Goal: Task Accomplishment & Management: Use online tool/utility

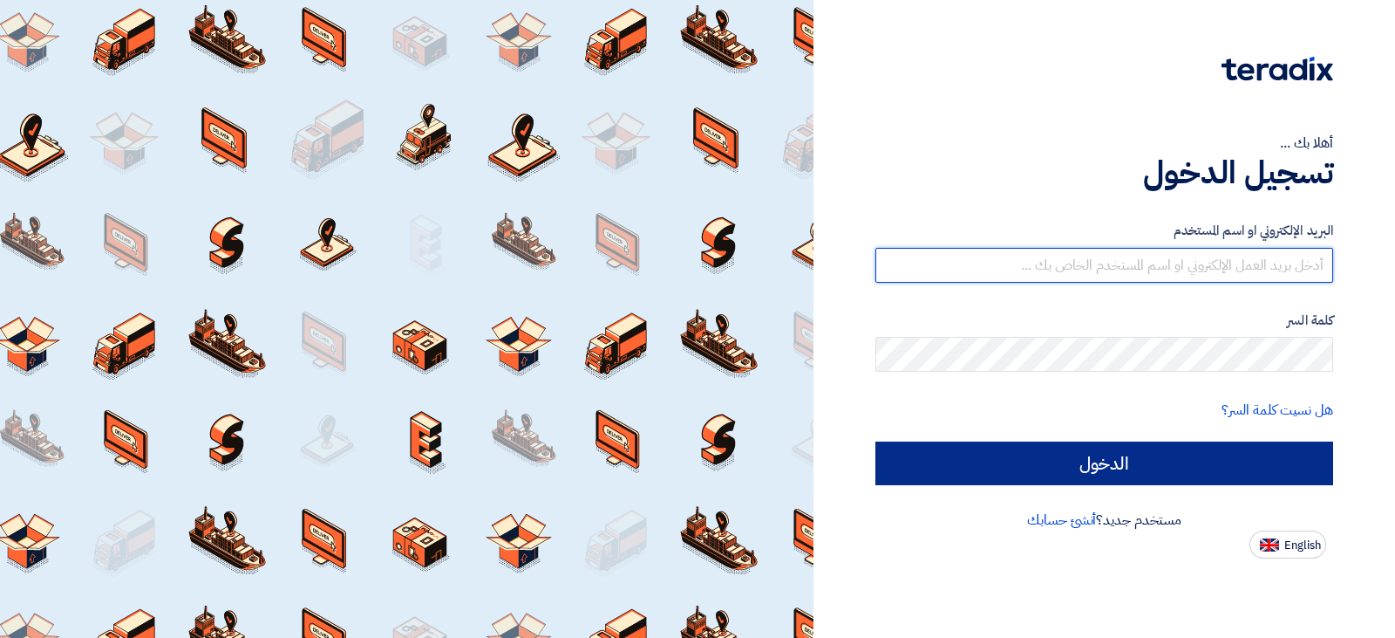
type input "[EMAIL_ADDRESS][DOMAIN_NAME]"
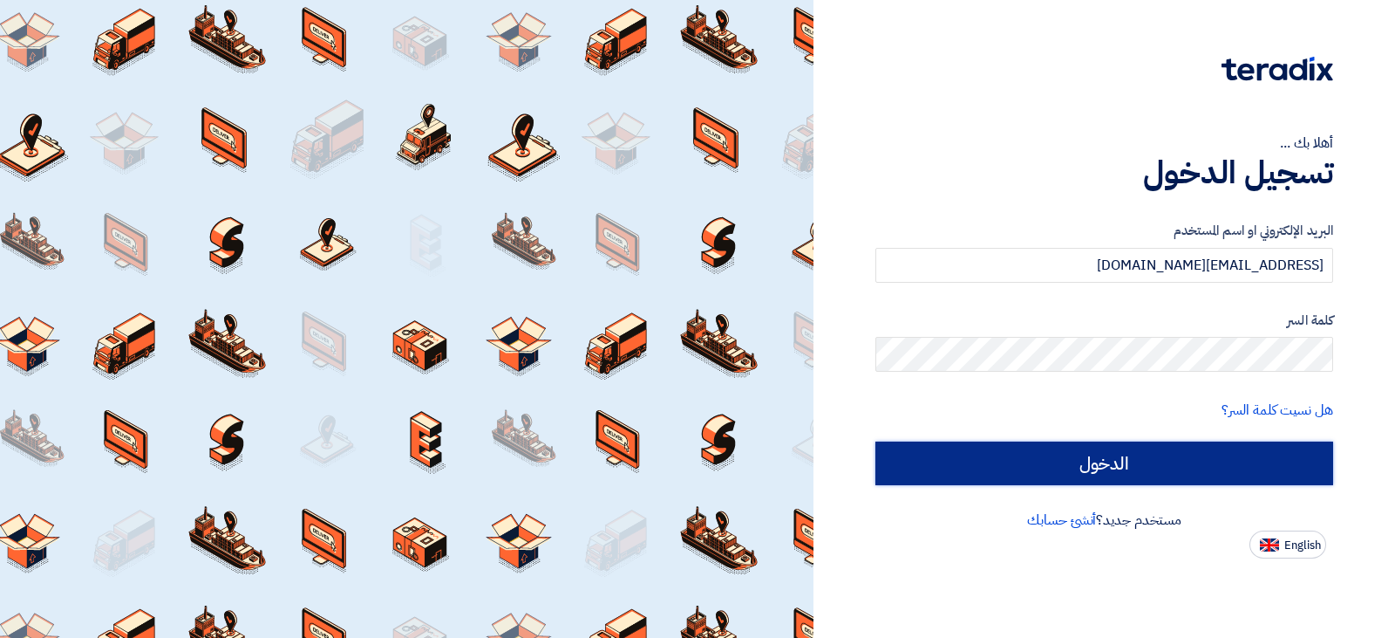
click at [1205, 467] on input "الدخول" at bounding box center [1105, 463] width 458 height 44
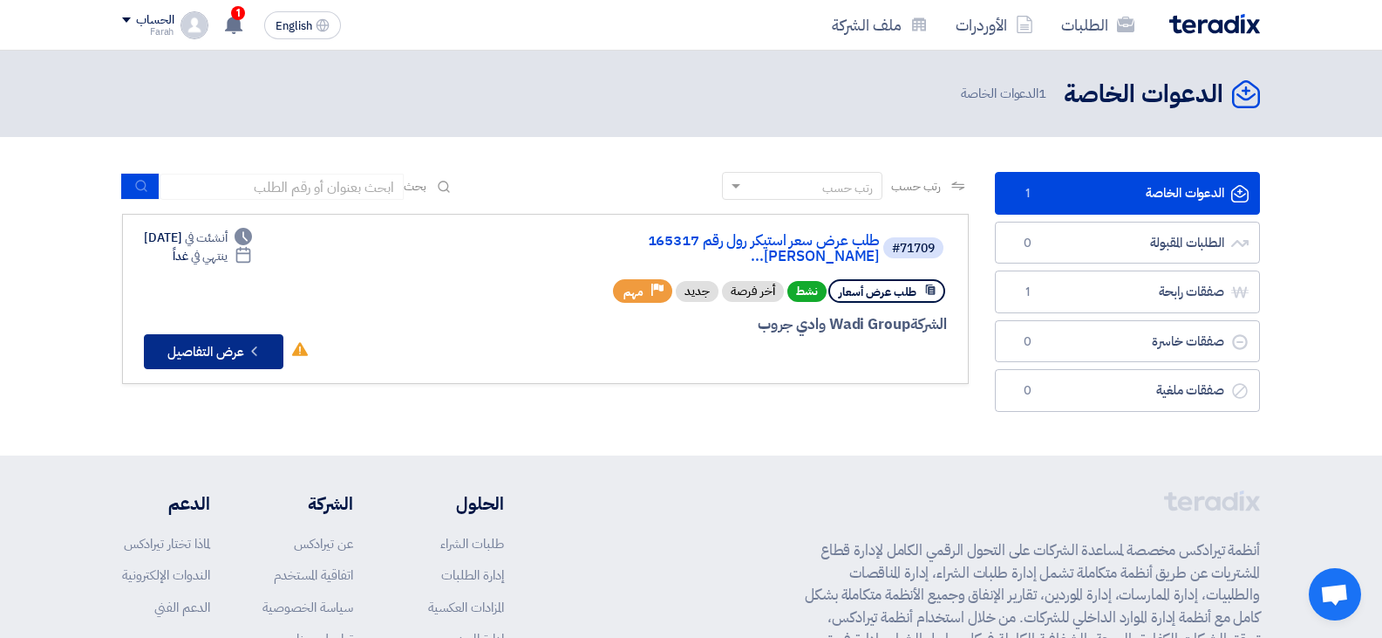
click at [259, 343] on icon "Check details" at bounding box center [254, 351] width 17 height 17
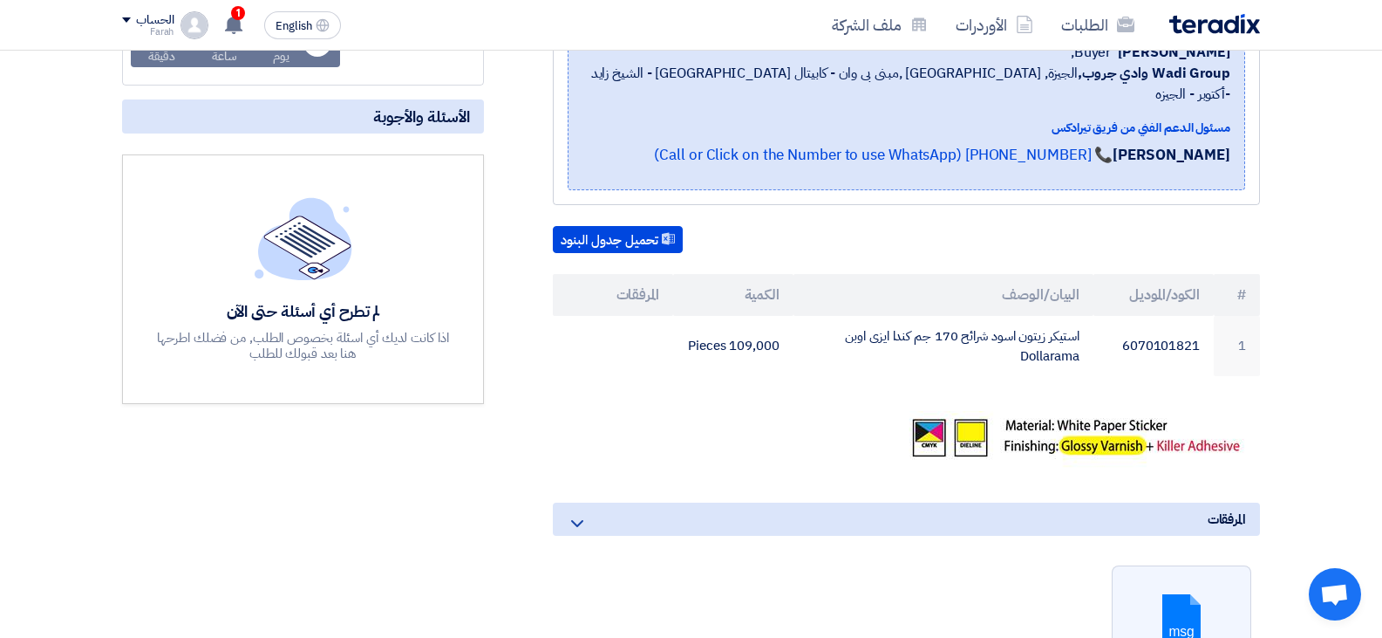
scroll to position [436, 0]
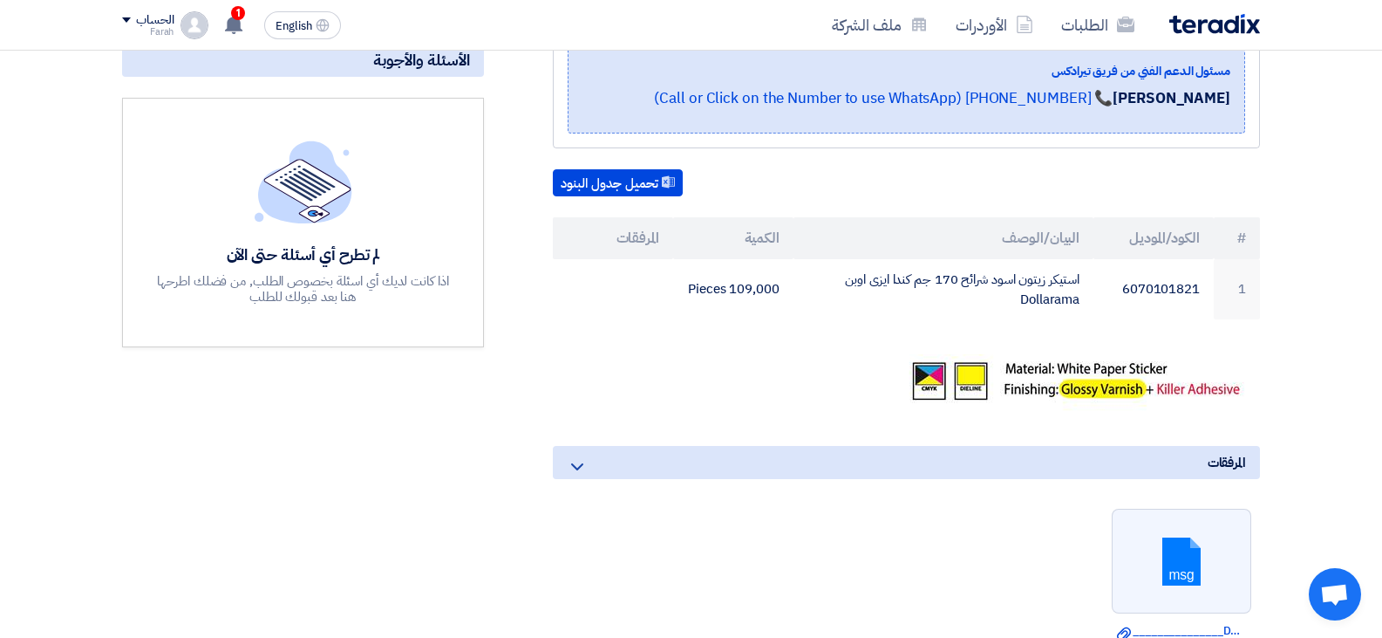
drag, startPoint x: 795, startPoint y: 275, endPoint x: 606, endPoint y: 408, distance: 231.6
click at [606, 408] on div "طلب عرض سعر استيكر رول رقم 165317 [PERSON_NAME] اسود شرائح 170 جم كندا ايزى اوب…" at bounding box center [885, 367] width 776 height 987
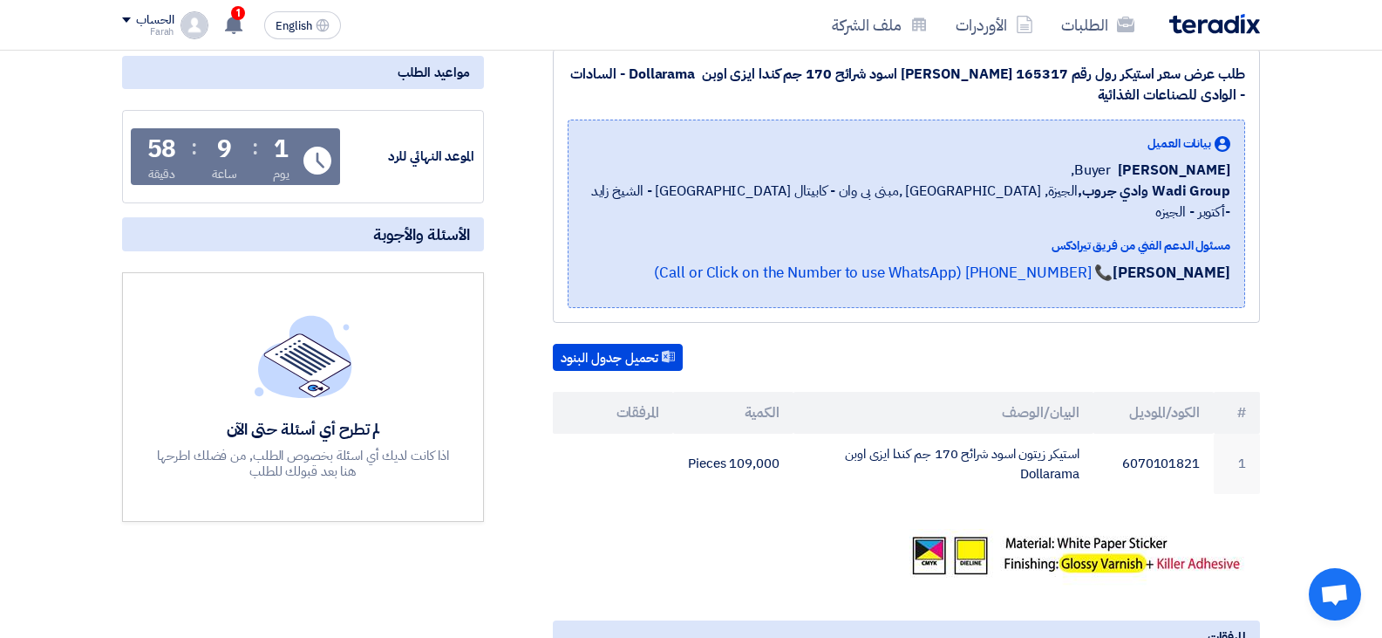
scroll to position [0, 0]
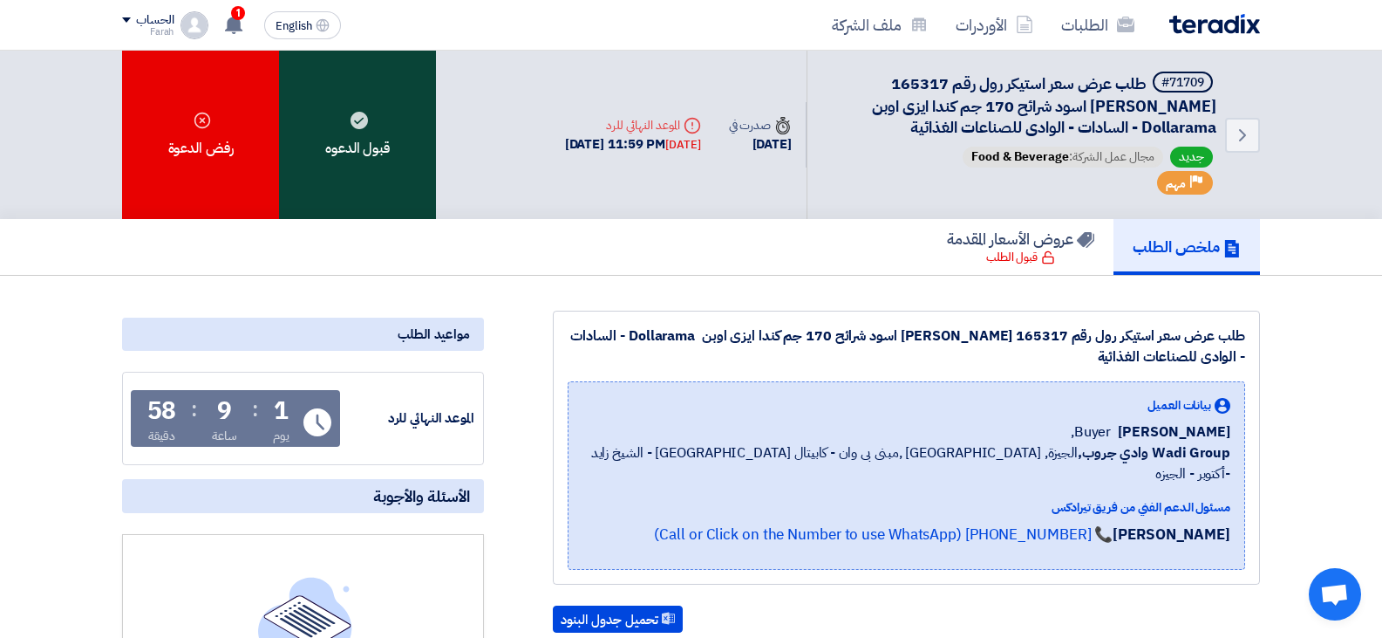
click at [377, 133] on div "قبول الدعوه" at bounding box center [357, 135] width 157 height 168
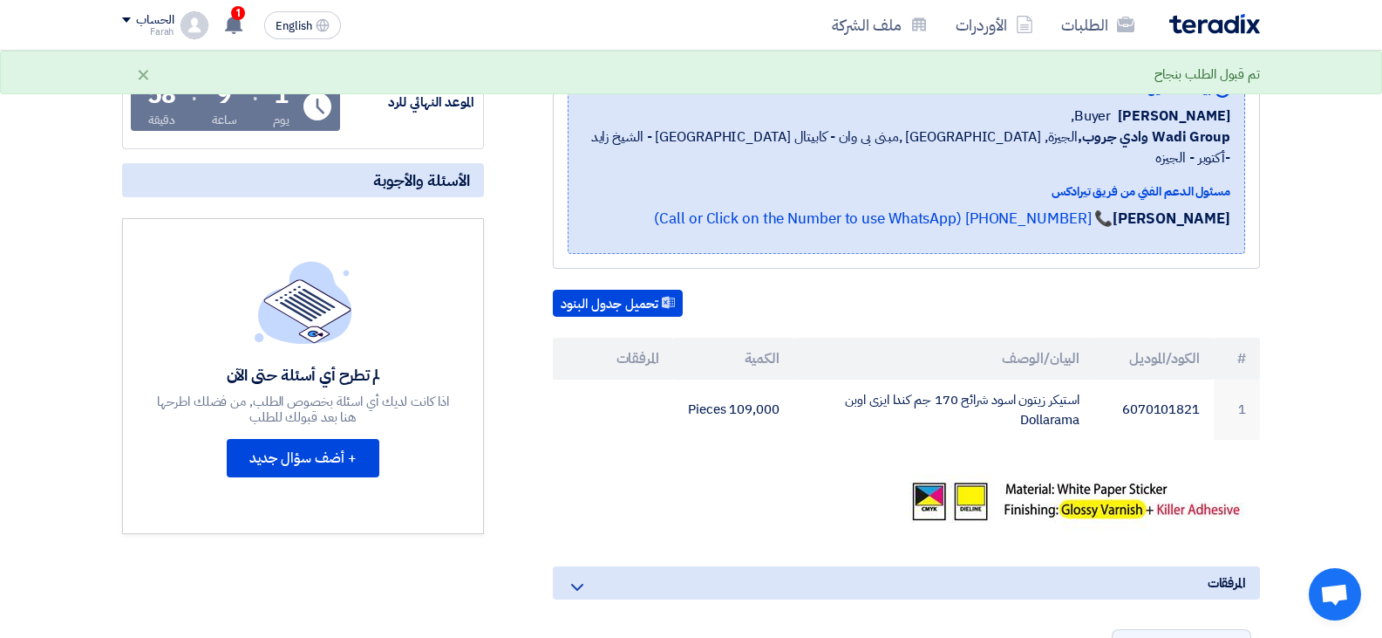
scroll to position [349, 0]
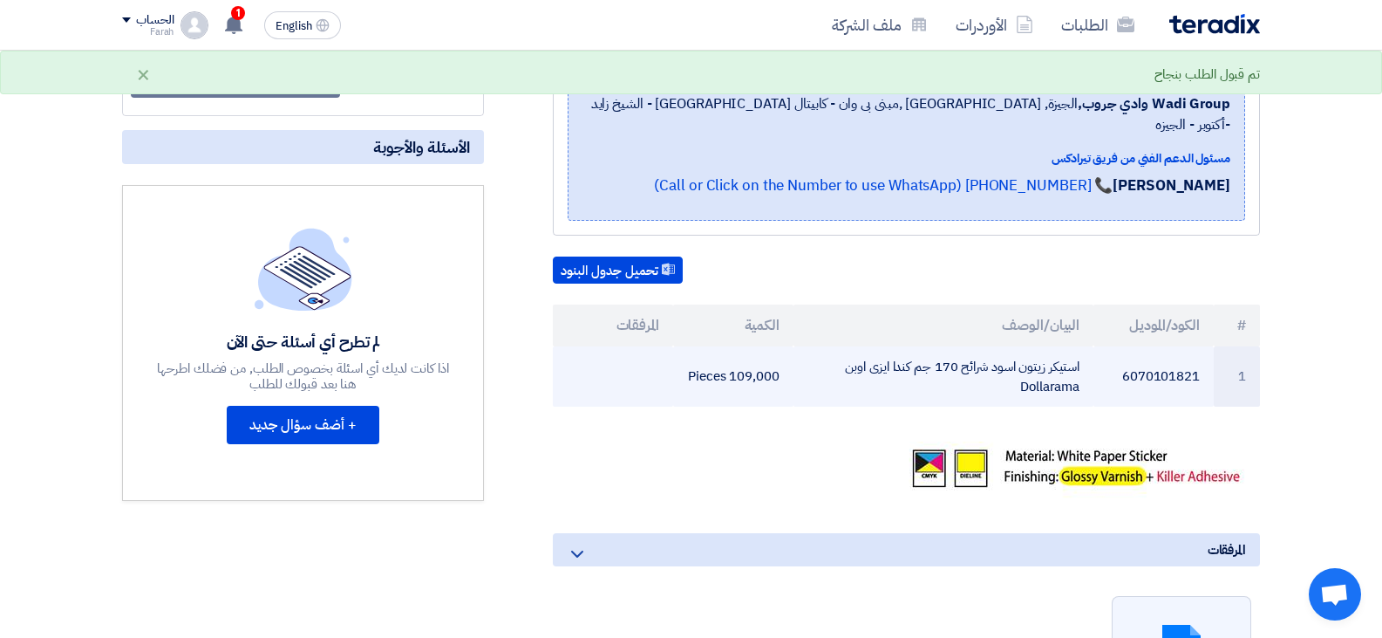
click at [1163, 351] on td "6070101821" at bounding box center [1154, 376] width 120 height 60
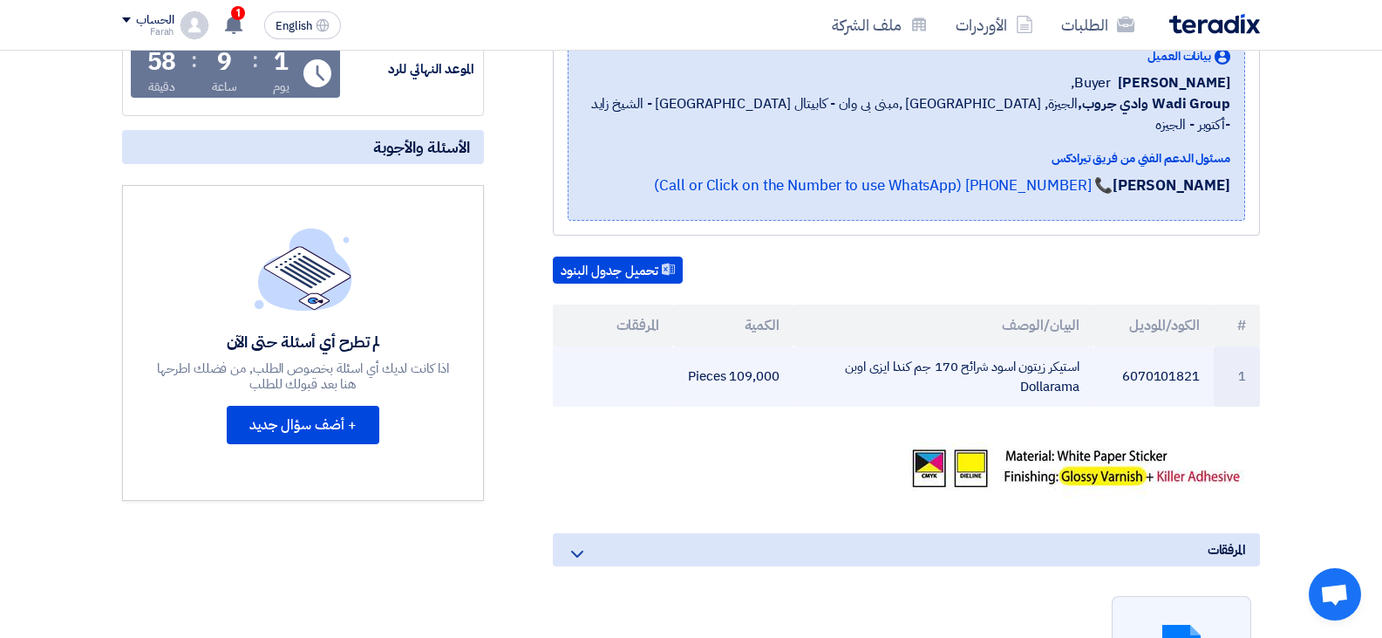
copy td "6070101821"
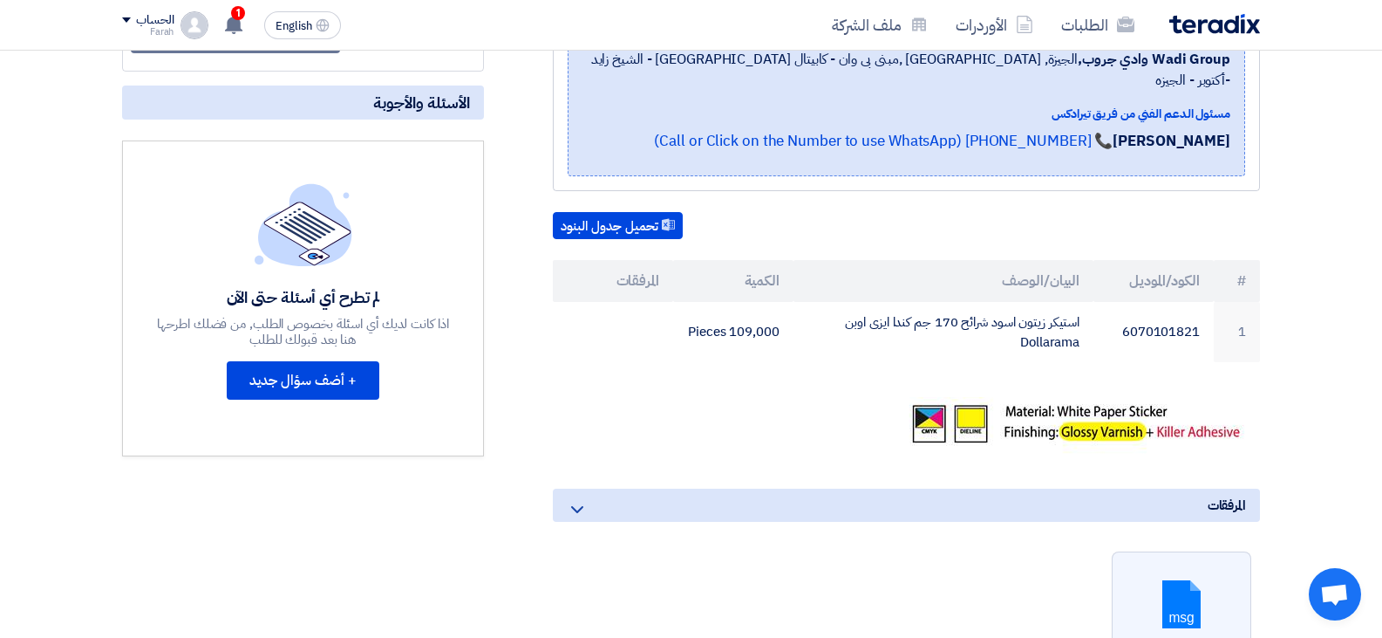
scroll to position [436, 0]
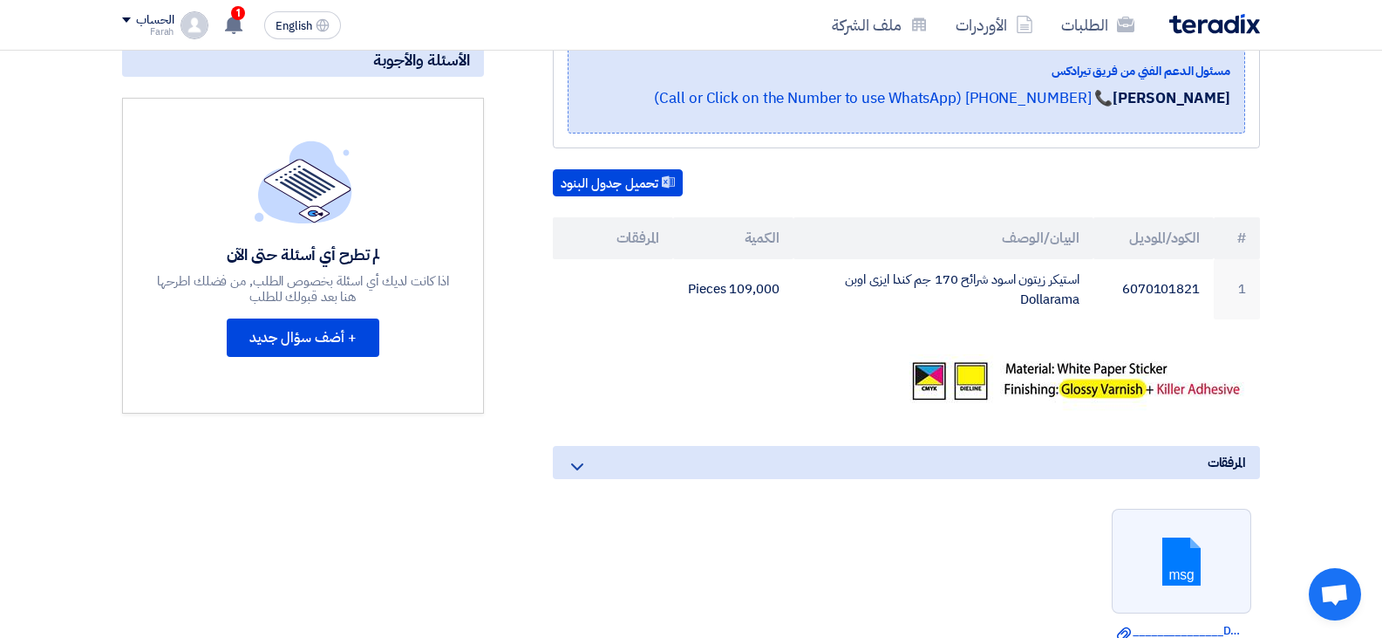
click at [1190, 535] on link at bounding box center [1183, 561] width 140 height 105
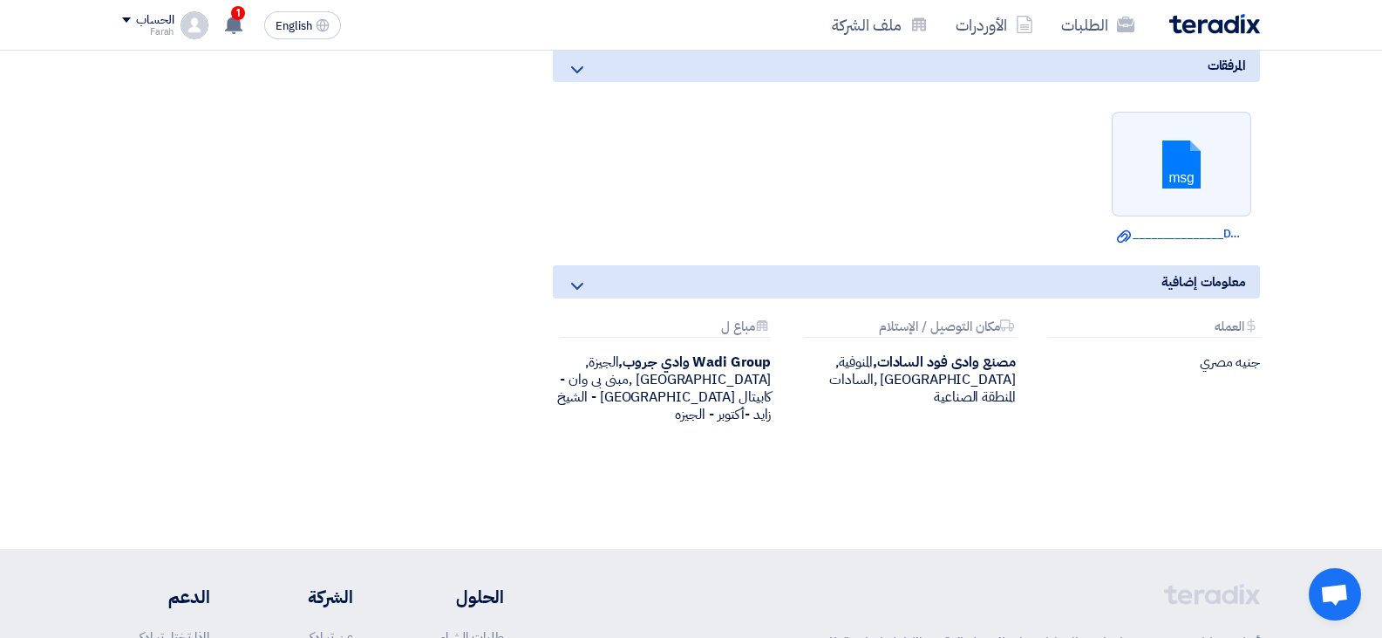
scroll to position [835, 0]
click at [1233, 317] on div "Attachments العمله" at bounding box center [1154, 326] width 211 height 18
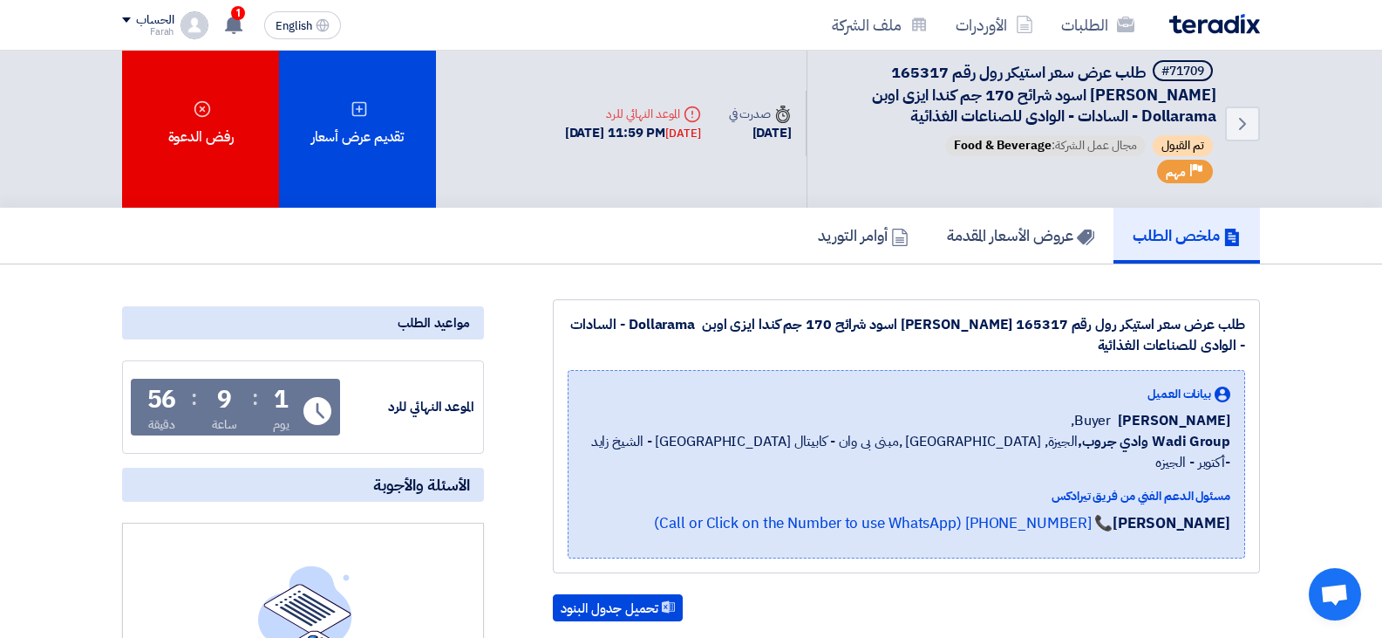
scroll to position [0, 0]
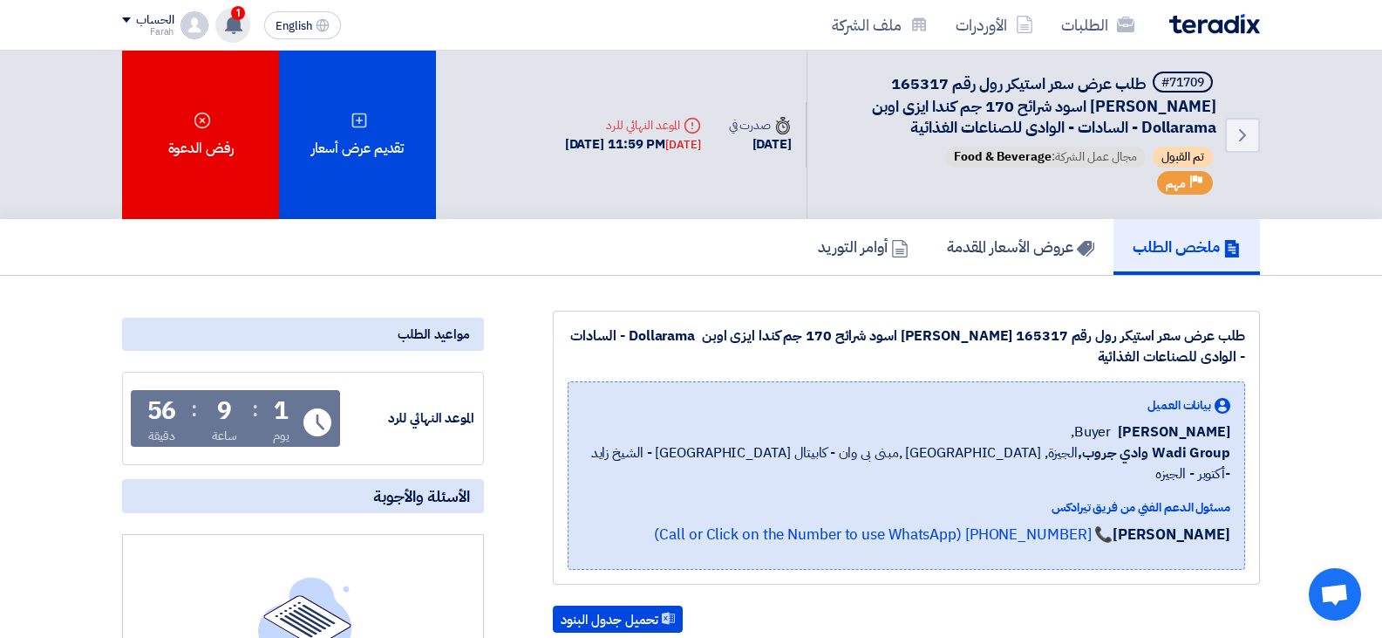
click at [228, 23] on icon at bounding box center [233, 24] width 19 height 19
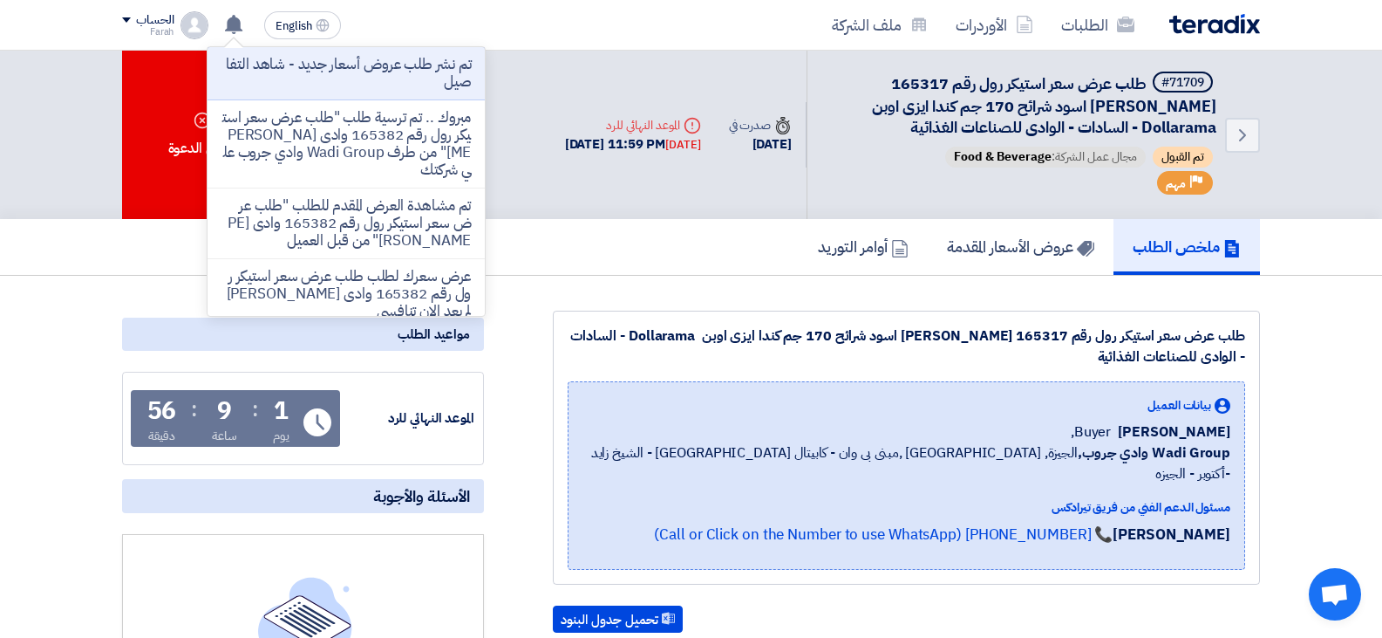
click at [215, 20] on app-header-notification-menu "تم نشر طلب عروض أسعار جديد - شاهد التفاصيل مبروك .. تم ترسية طلب "طلب عرض سعر ا…" at bounding box center [232, 25] width 49 height 35
click at [227, 17] on icon at bounding box center [233, 24] width 19 height 19
